Goal: Information Seeking & Learning: Learn about a topic

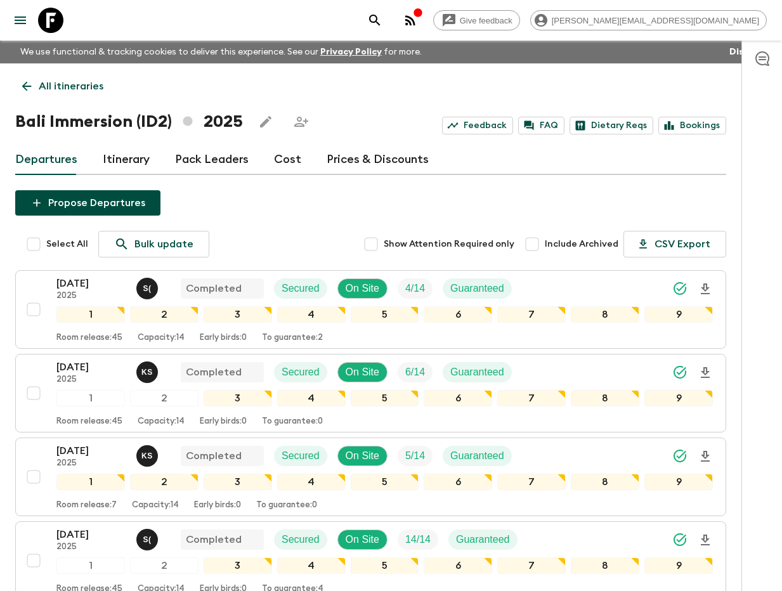
click at [382, 26] on icon "search adventures" at bounding box center [374, 20] width 15 height 15
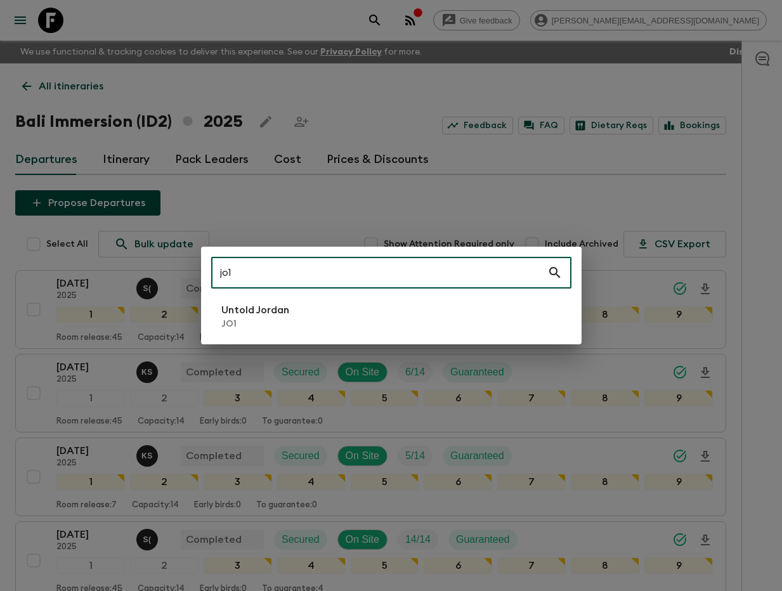
type input "jo1"
click at [324, 315] on li "Untold Jordan JO1" at bounding box center [391, 317] width 360 height 36
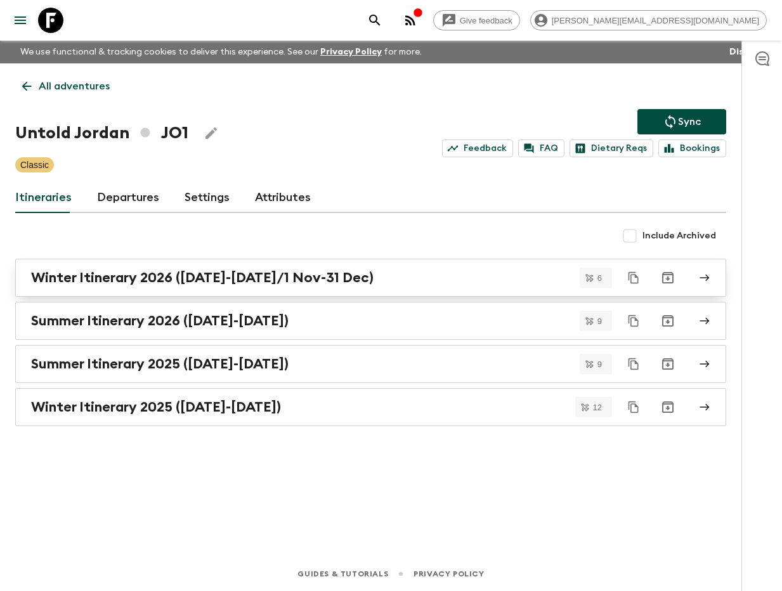
click at [199, 284] on h2 "Winter Itinerary 2026 ([DATE]-[DATE]/1 Nov-31 Dec)" at bounding box center [202, 278] width 343 height 16
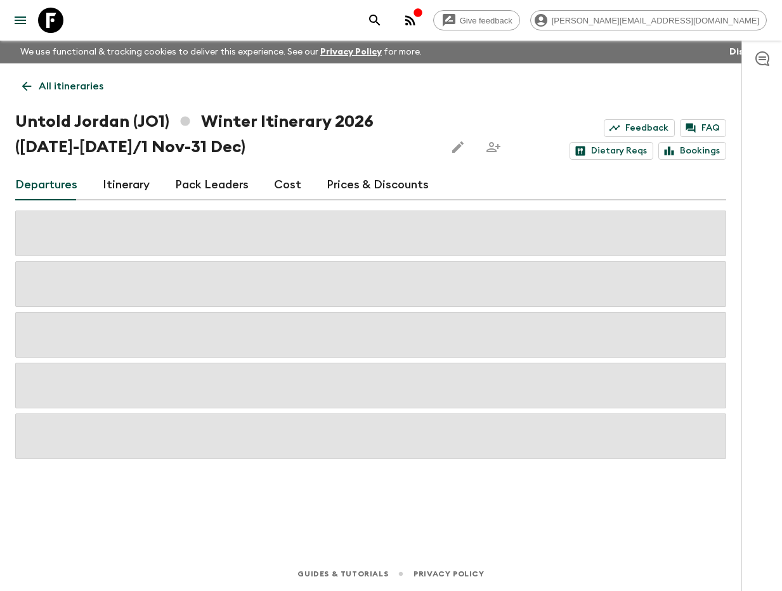
drag, startPoint x: 122, startPoint y: 181, endPoint x: 217, endPoint y: 199, distance: 96.2
click at [122, 181] on link "Itinerary" at bounding box center [126, 185] width 47 height 30
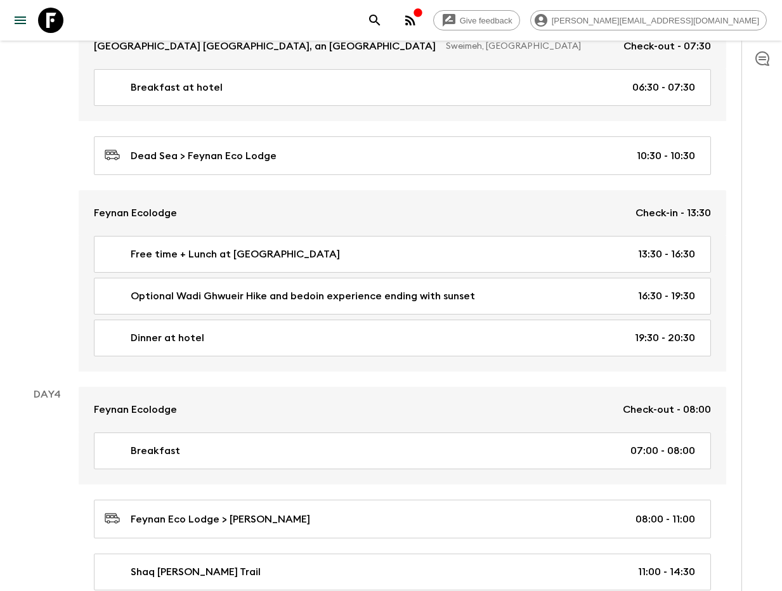
scroll to position [960, 0]
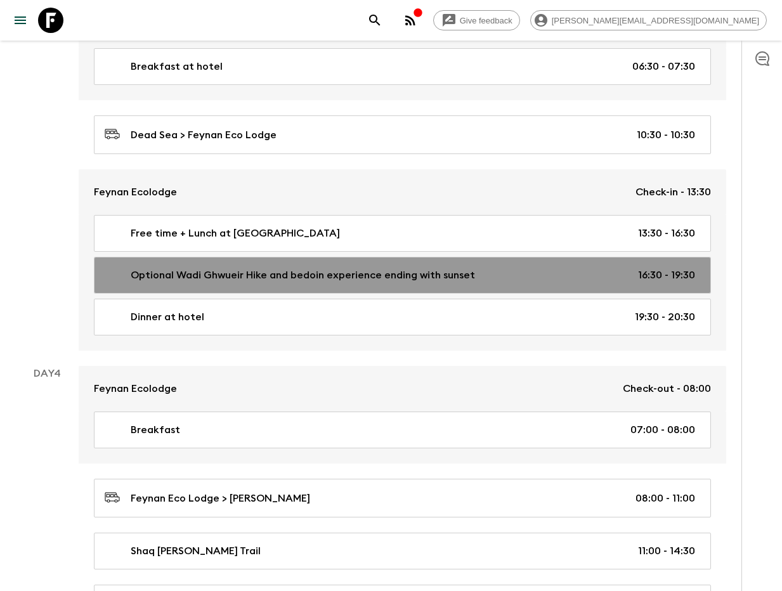
click at [240, 277] on p "Optional Wadi Ghwueir Hike and bedoin experience ending with sunset" at bounding box center [303, 275] width 344 height 15
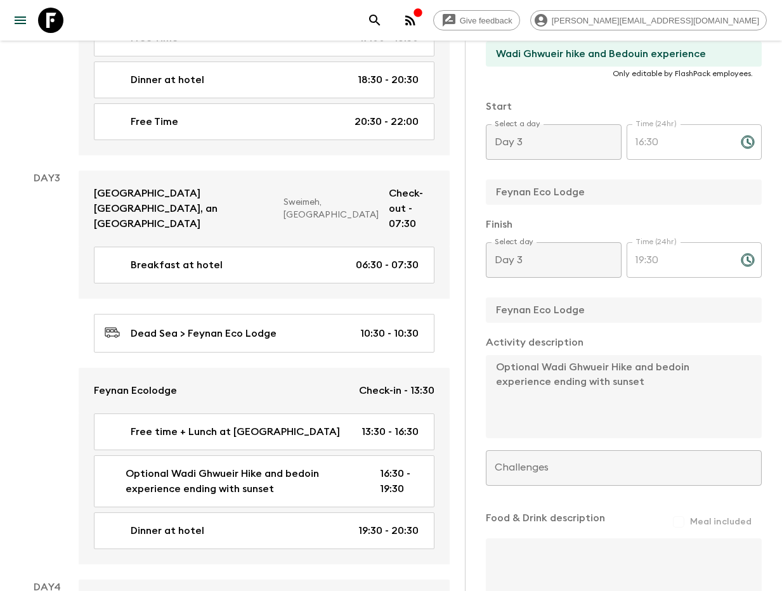
scroll to position [292, 0]
